Goal: Task Accomplishment & Management: Manage account settings

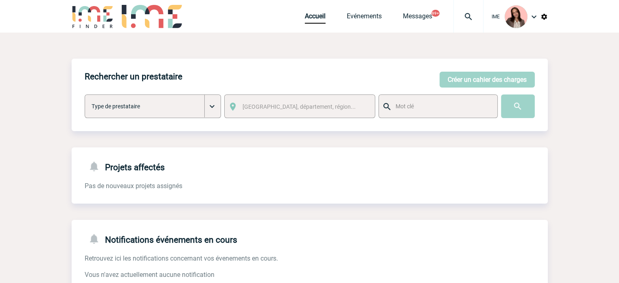
click at [479, 14] on img at bounding box center [468, 17] width 29 height 10
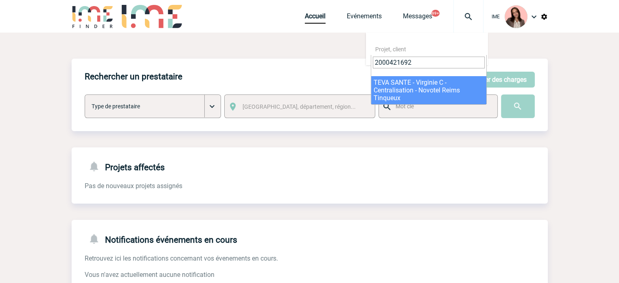
type input "2000421692"
select select "21193"
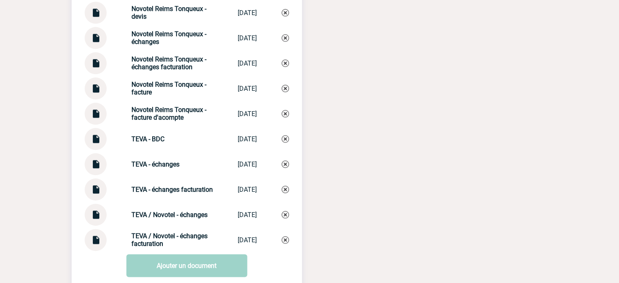
scroll to position [977, 0]
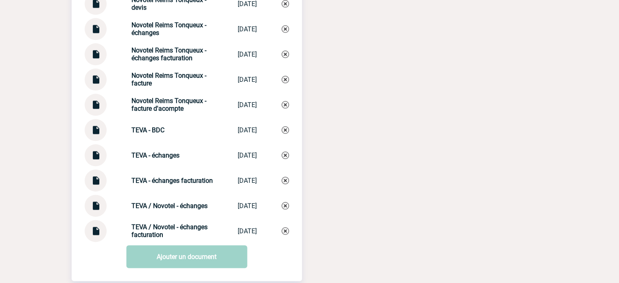
click at [99, 185] on img at bounding box center [95, 177] width 11 height 16
click at [91, 236] on img at bounding box center [95, 228] width 11 height 16
drag, startPoint x: 138, startPoint y: 212, endPoint x: 131, endPoint y: 212, distance: 7.7
click at [138, 210] on strong "TEVA / Novotel - échanges" at bounding box center [170, 206] width 76 height 8
drag, startPoint x: 123, startPoint y: 183, endPoint x: 158, endPoint y: 188, distance: 35.9
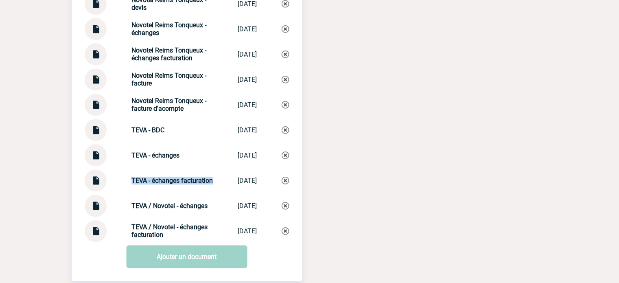
click at [158, 188] on div "TEVA - échanges facturation TEVA - échange... [DATE]" at bounding box center [187, 180] width 204 height 22
drag, startPoint x: 125, startPoint y: 227, endPoint x: 179, endPoint y: 241, distance: 55.4
click at [179, 241] on div "TEVA / Novotel - échanges facturation TEVA / Novotel ... [DATE]" at bounding box center [187, 231] width 204 height 22
copy strong "TEVA / Novotel - échanges facturation"
click at [282, 235] on img at bounding box center [285, 230] width 7 height 7
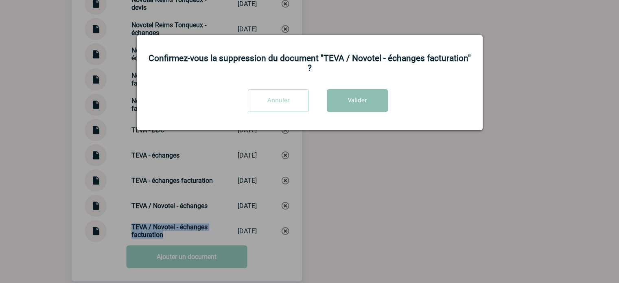
click at [368, 105] on button "Valider" at bounding box center [357, 100] width 61 height 23
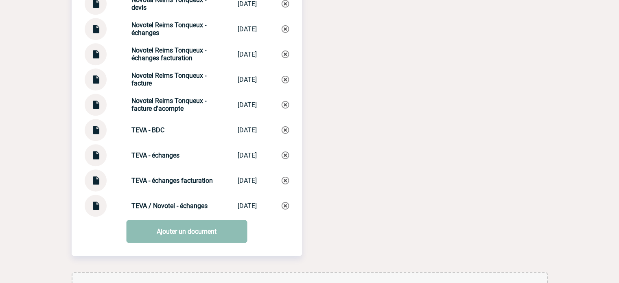
click at [192, 241] on link "Ajouter un document" at bounding box center [186, 231] width 121 height 23
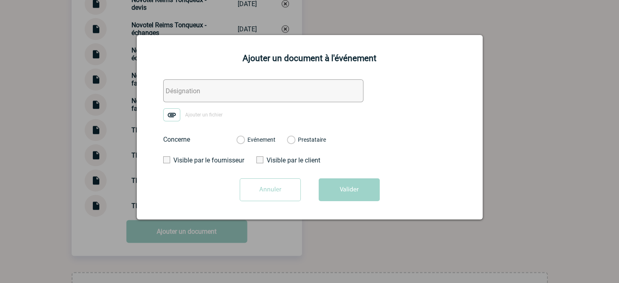
click at [187, 98] on input "text" at bounding box center [263, 90] width 200 height 23
paste input "TEVA / Novotel - échanges facturation"
type input "TEVA / Novotel - échanges facturation"
click at [173, 112] on img at bounding box center [171, 114] width 17 height 13
click at [0, 0] on input "Ajouter un fichier" at bounding box center [0, 0] width 0 height 0
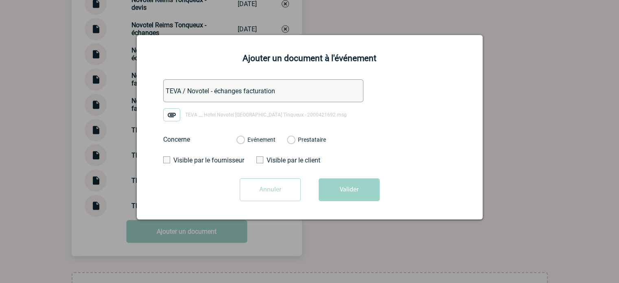
click at [247, 144] on div "Evénement" at bounding box center [256, 140] width 39 height 8
click at [244, 138] on label "Evénement" at bounding box center [241, 139] width 8 height 7
click at [0, 0] on input "Evénement" at bounding box center [0, 0] width 0 height 0
click at [341, 187] on button "Valider" at bounding box center [349, 189] width 61 height 23
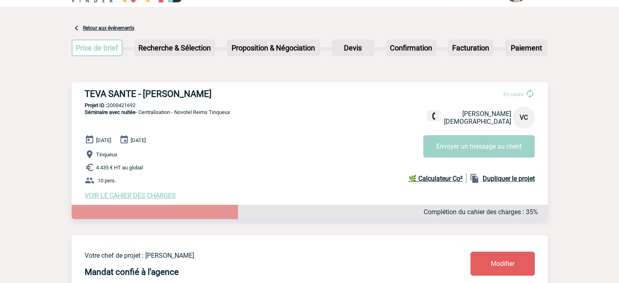
scroll to position [0, 0]
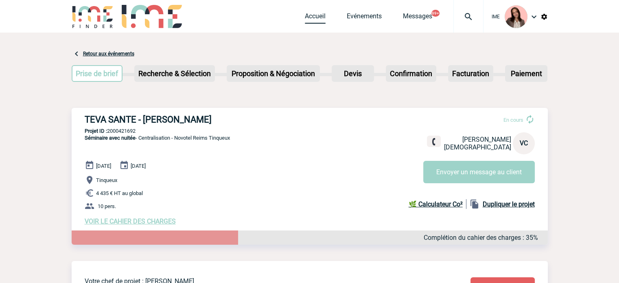
click at [305, 16] on link "Accueil" at bounding box center [315, 17] width 21 height 11
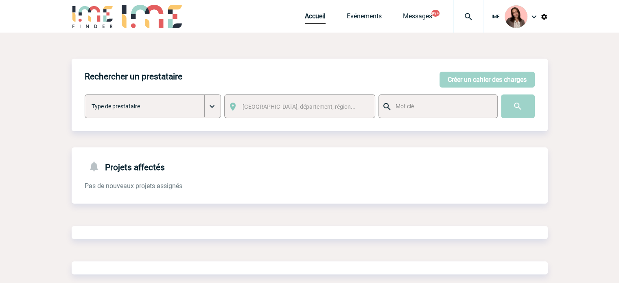
click at [473, 11] on div at bounding box center [469, 16] width 30 height 33
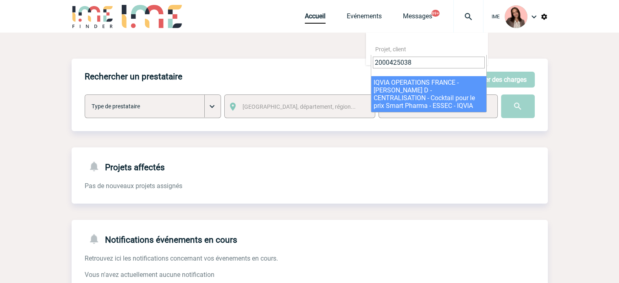
type input "2000425038"
select select "24539"
